Goal: Information Seeking & Learning: Learn about a topic

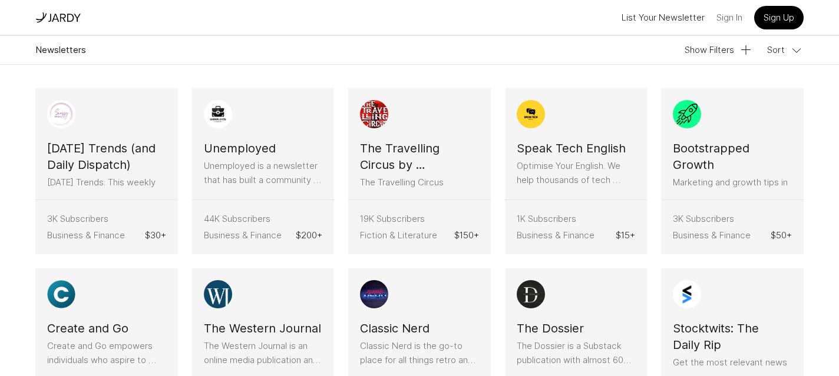
click at [719, 18] on link "Sign In" at bounding box center [729, 17] width 26 height 19
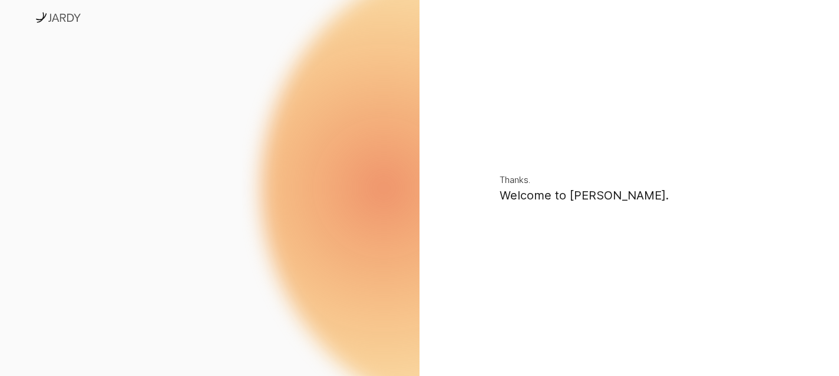
click at [58, 17] on img at bounding box center [64, 17] width 34 height 13
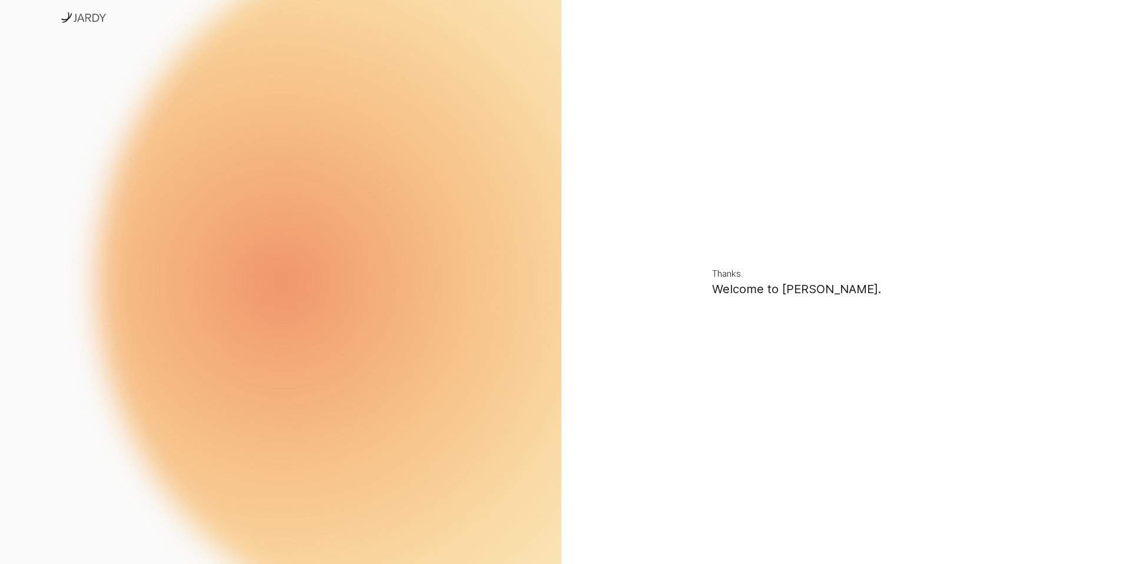
click at [85, 15] on img at bounding box center [89, 17] width 34 height 13
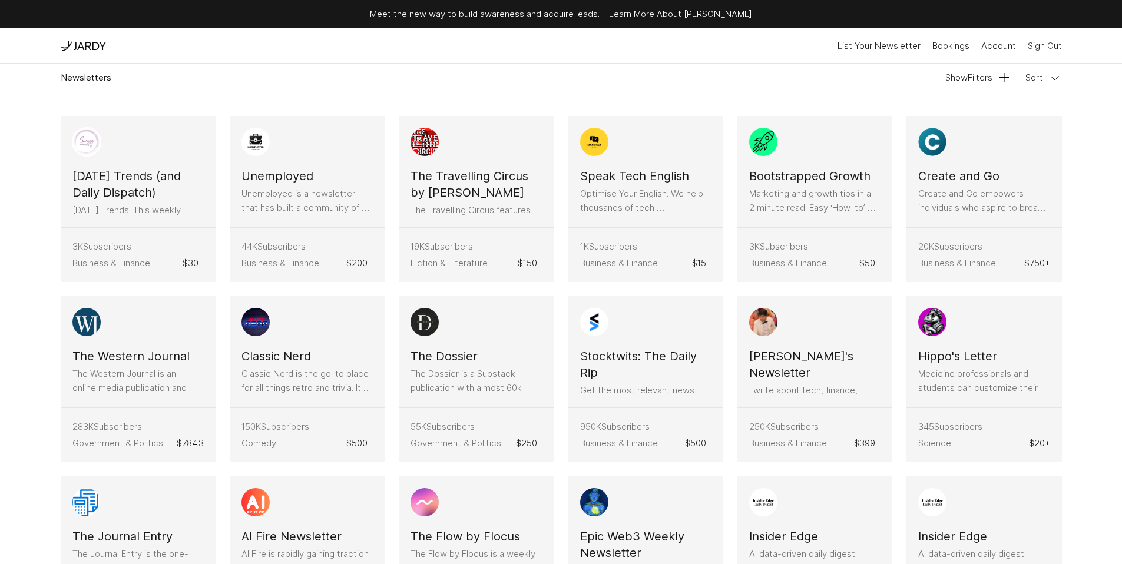
click at [109, 182] on h3 "[DATE] Trends (and Daily Dispatch)" at bounding box center [137, 184] width 131 height 33
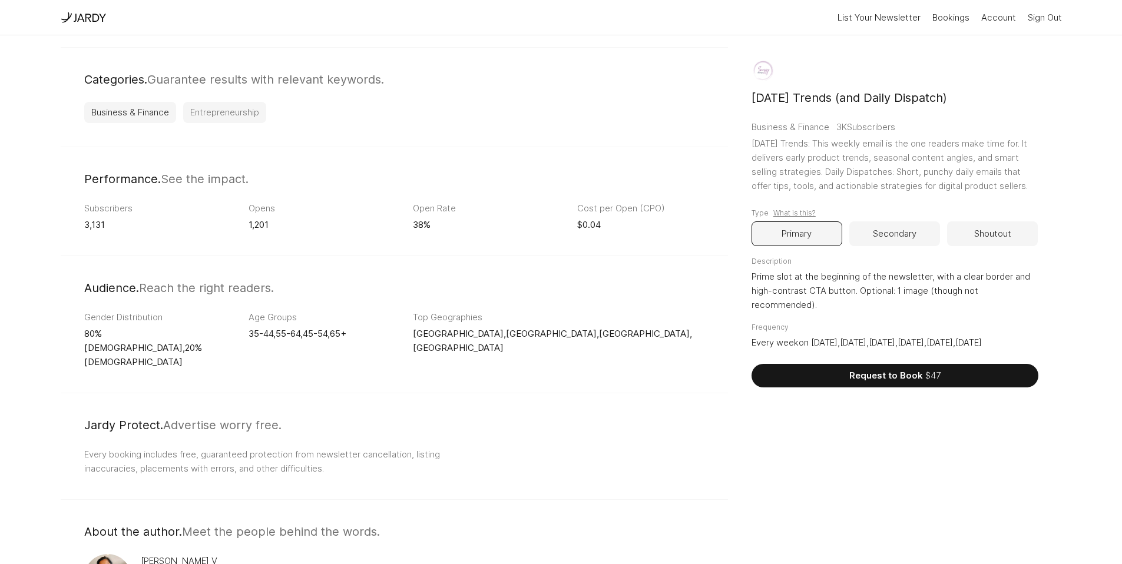
scroll to position [471, 0]
